Goal: Navigation & Orientation: Understand site structure

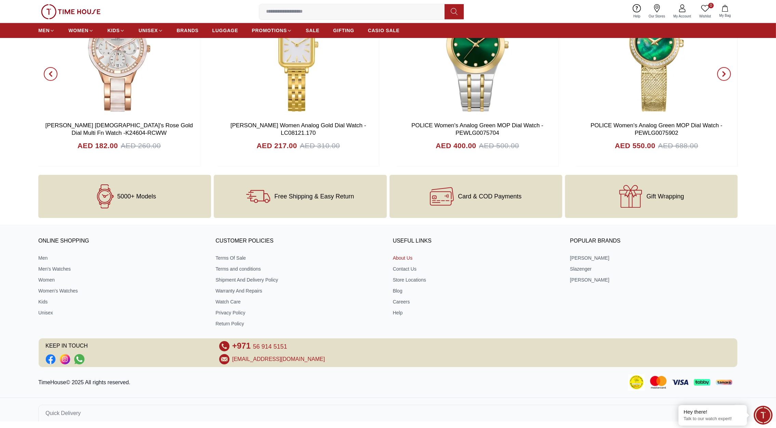
click at [400, 256] on link "About Us" at bounding box center [477, 257] width 168 height 7
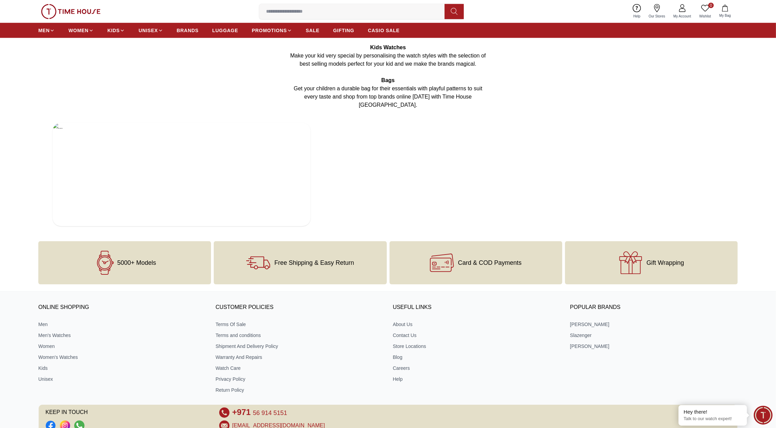
scroll to position [1219, 0]
click at [417, 333] on link "Contact Us" at bounding box center [477, 336] width 168 height 7
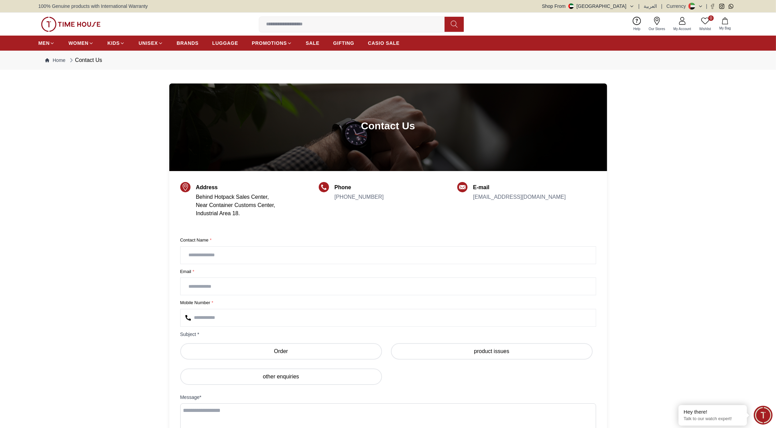
click at [95, 24] on img at bounding box center [71, 24] width 60 height 15
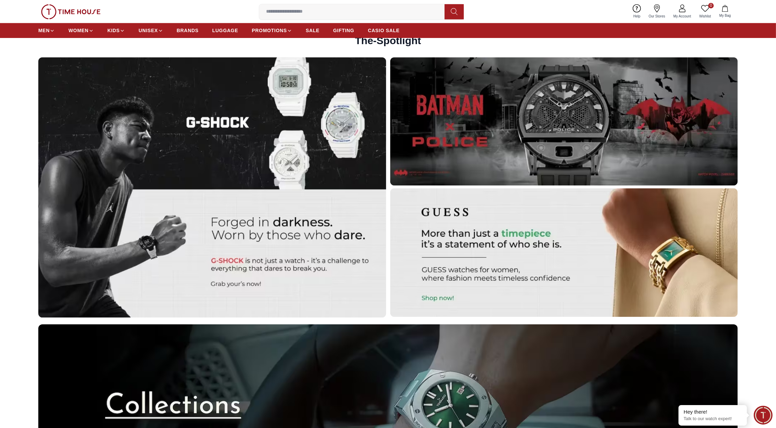
scroll to position [2181, 0]
